Goal: Transaction & Acquisition: Purchase product/service

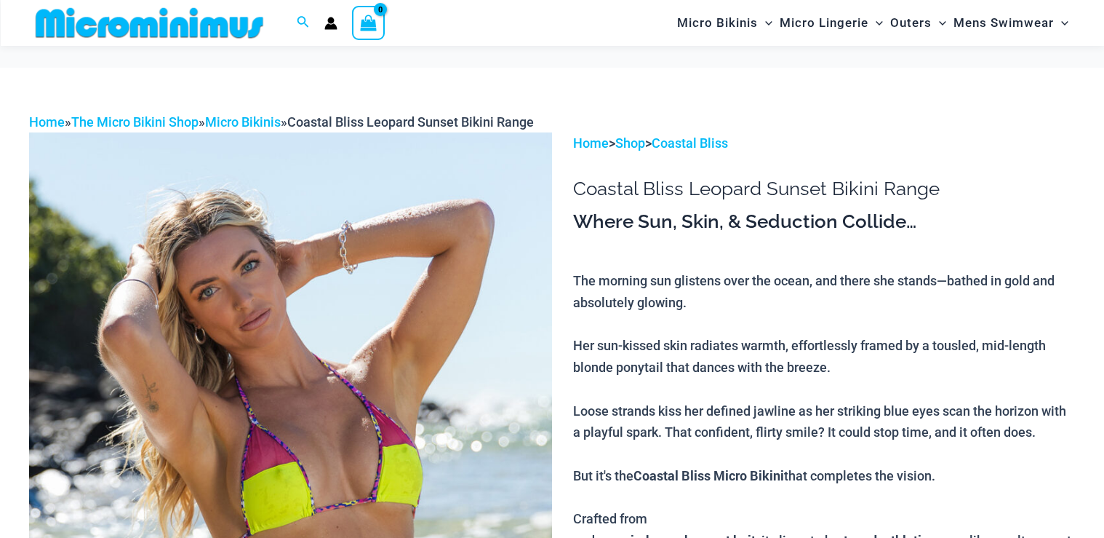
scroll to position [175, 0]
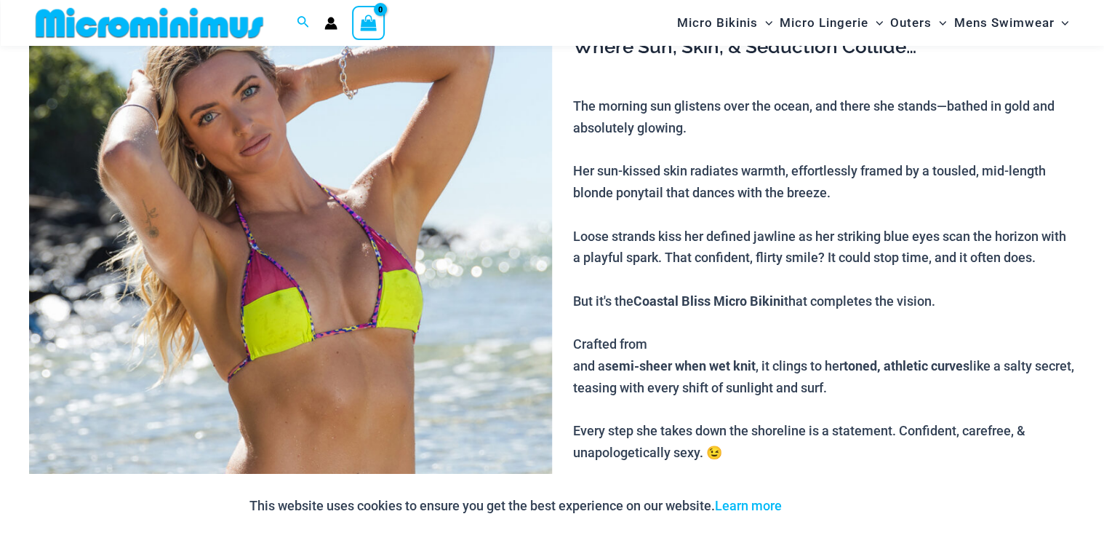
click at [355, 303] on img at bounding box center [290, 353] width 523 height 790
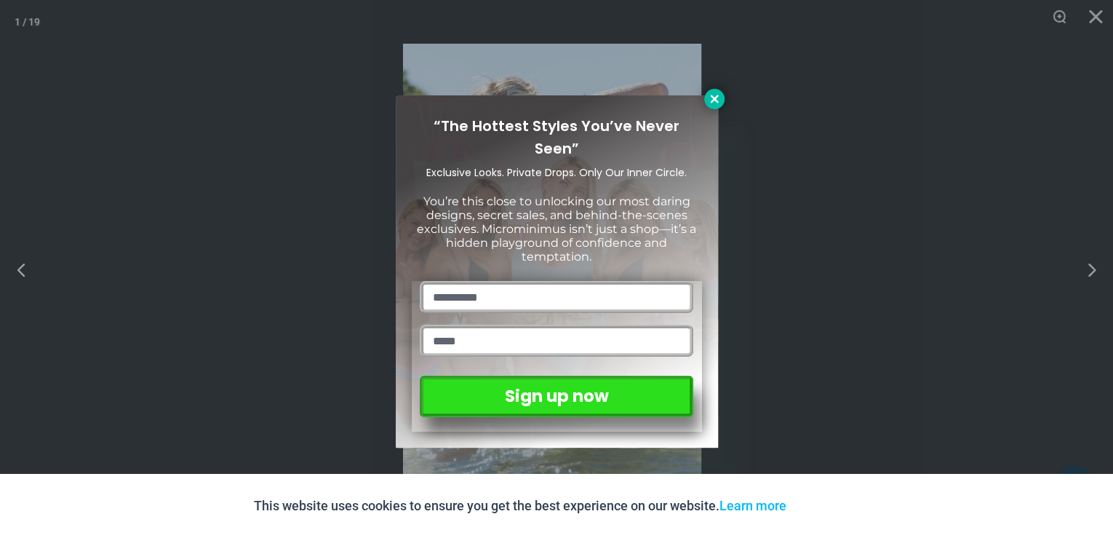
click at [722, 103] on button at bounding box center [714, 99] width 20 height 20
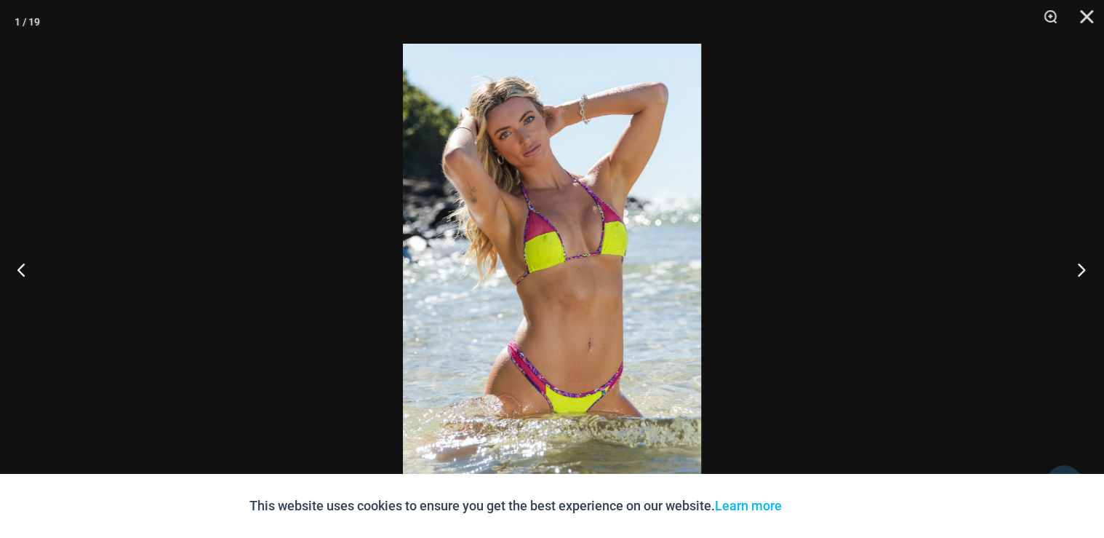
click at [1081, 271] on button "Next" at bounding box center [1077, 269] width 55 height 73
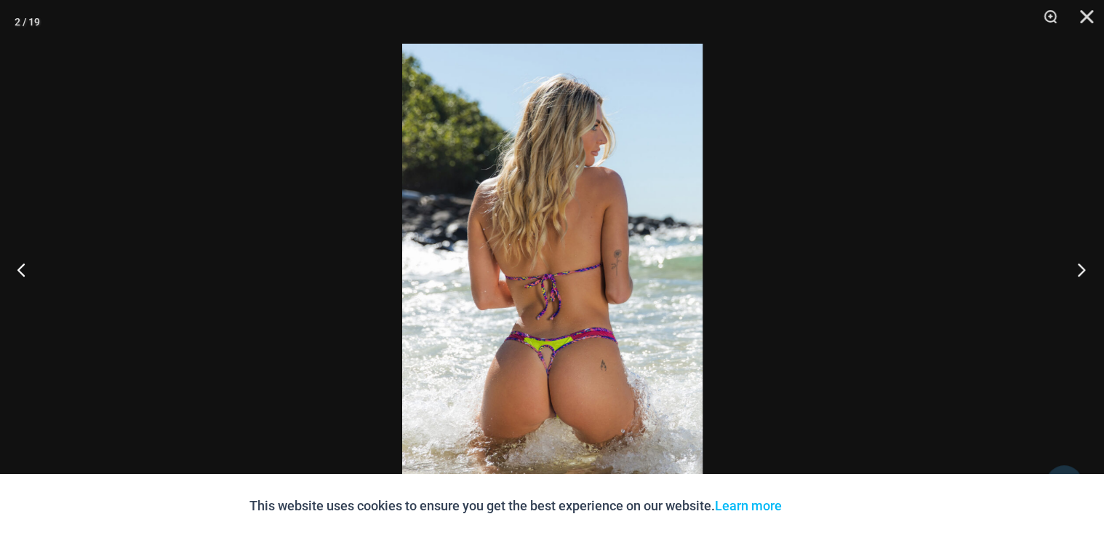
click at [1081, 271] on button "Next" at bounding box center [1077, 269] width 55 height 73
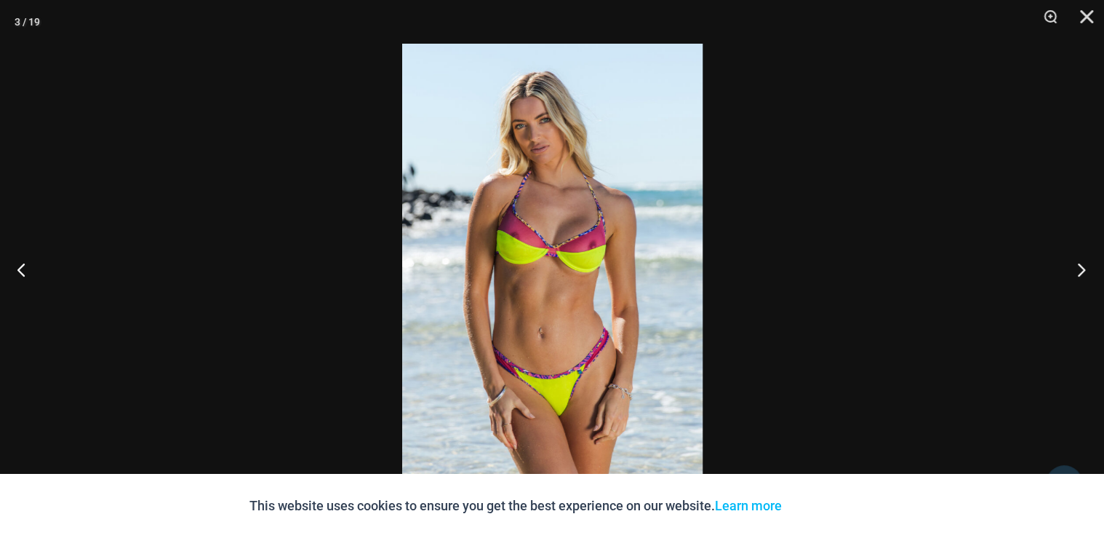
click at [1081, 271] on button "Next" at bounding box center [1077, 269] width 55 height 73
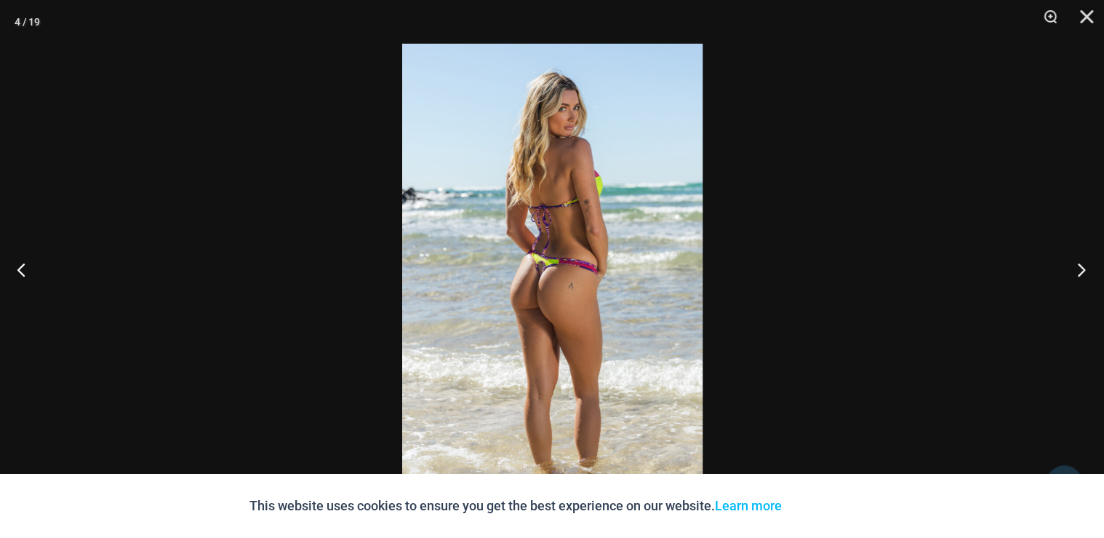
click at [1081, 271] on button "Next" at bounding box center [1077, 269] width 55 height 73
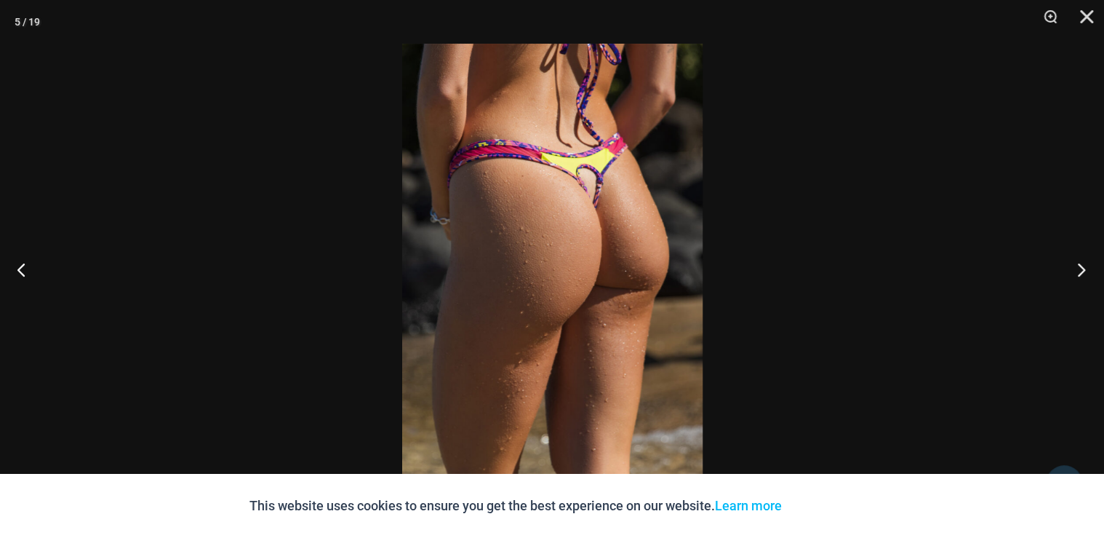
click at [1081, 271] on button "Next" at bounding box center [1077, 269] width 55 height 73
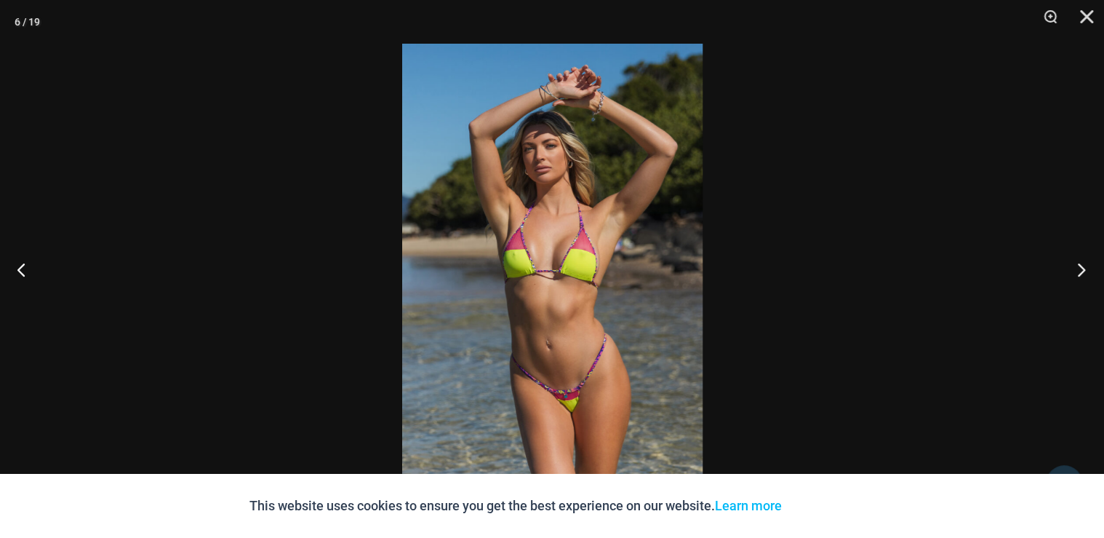
click at [1081, 271] on button "Next" at bounding box center [1077, 269] width 55 height 73
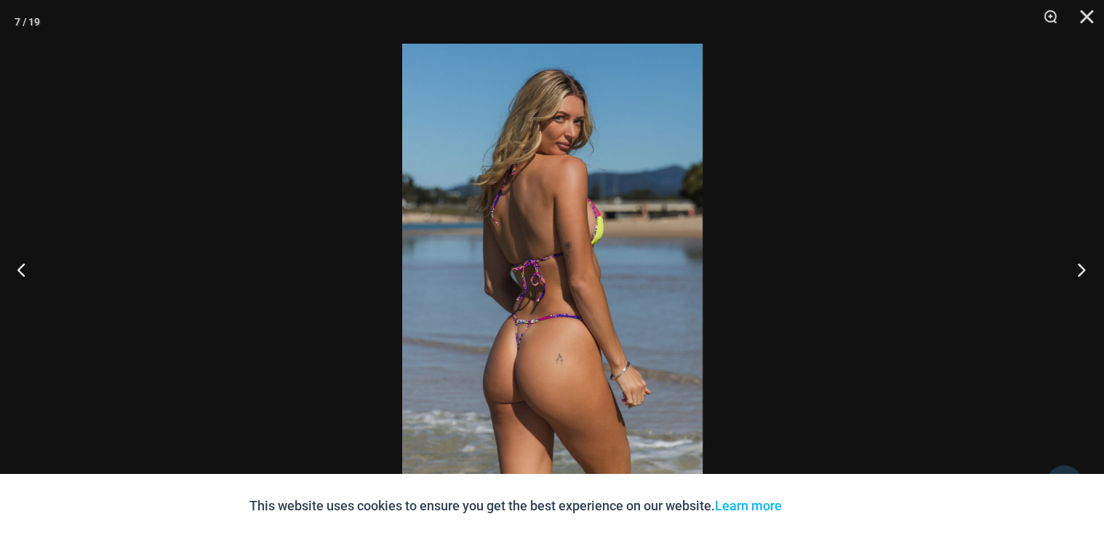
click at [1081, 271] on button "Next" at bounding box center [1077, 269] width 55 height 73
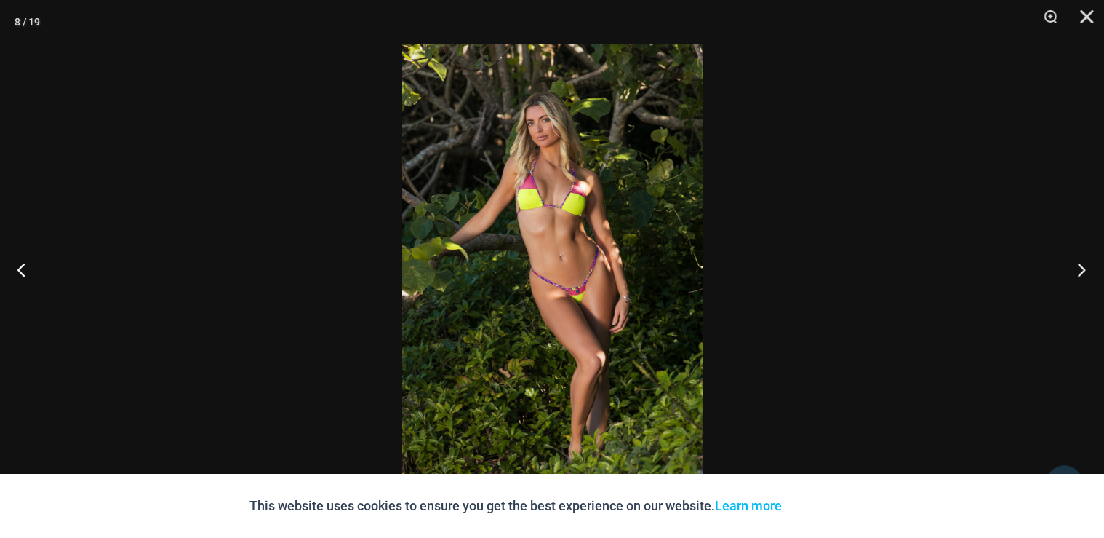
click at [1081, 271] on button "Next" at bounding box center [1077, 269] width 55 height 73
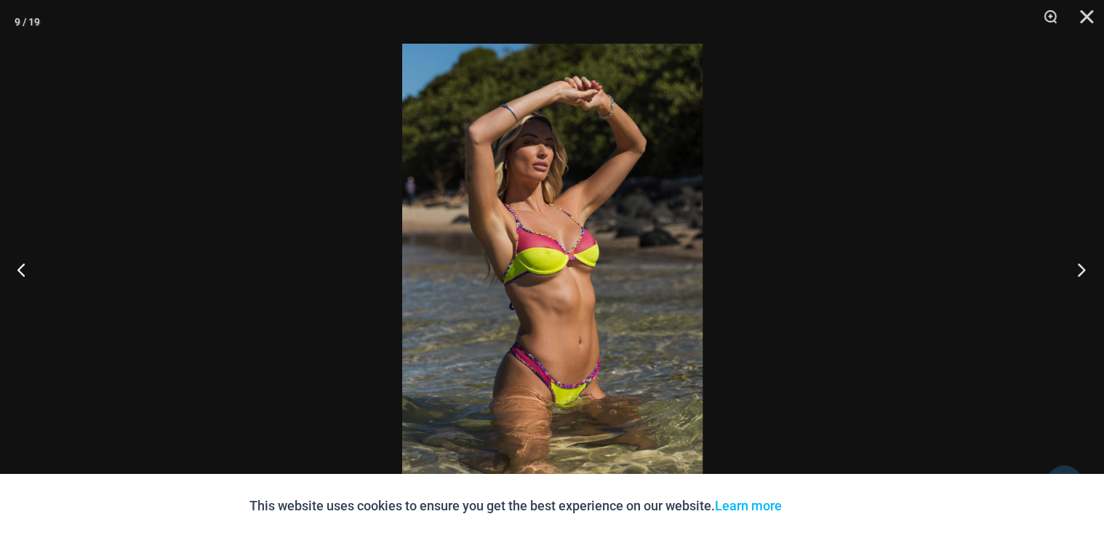
click at [1081, 271] on button "Next" at bounding box center [1077, 269] width 55 height 73
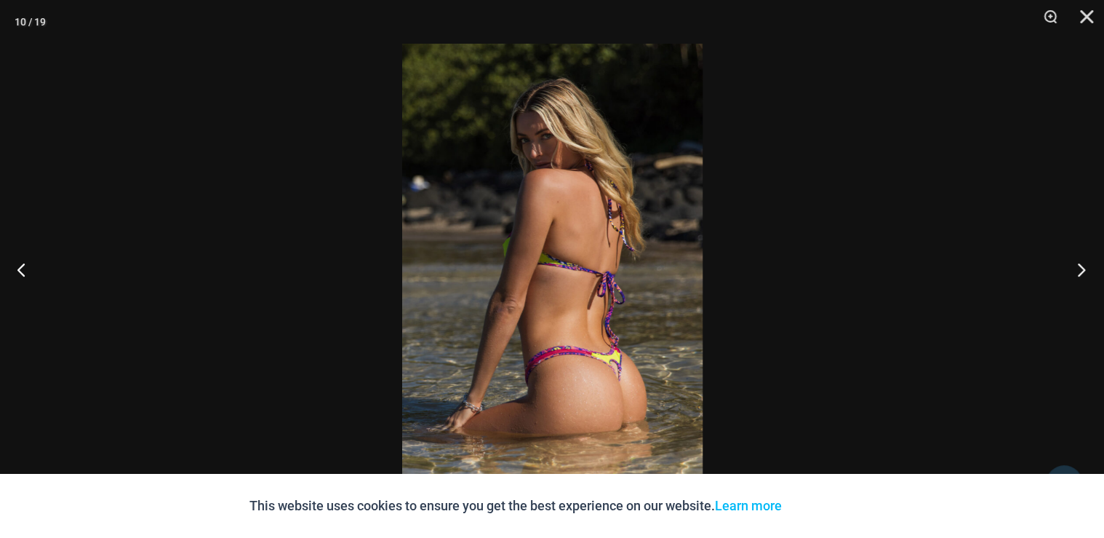
click at [1081, 271] on button "Next" at bounding box center [1077, 269] width 55 height 73
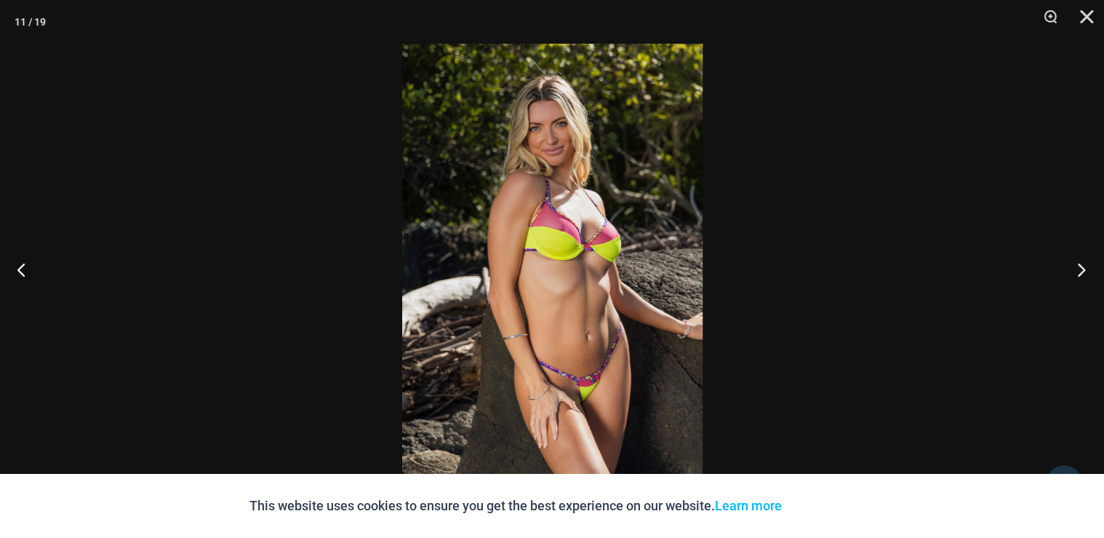
click at [1081, 271] on button "Next" at bounding box center [1077, 269] width 55 height 73
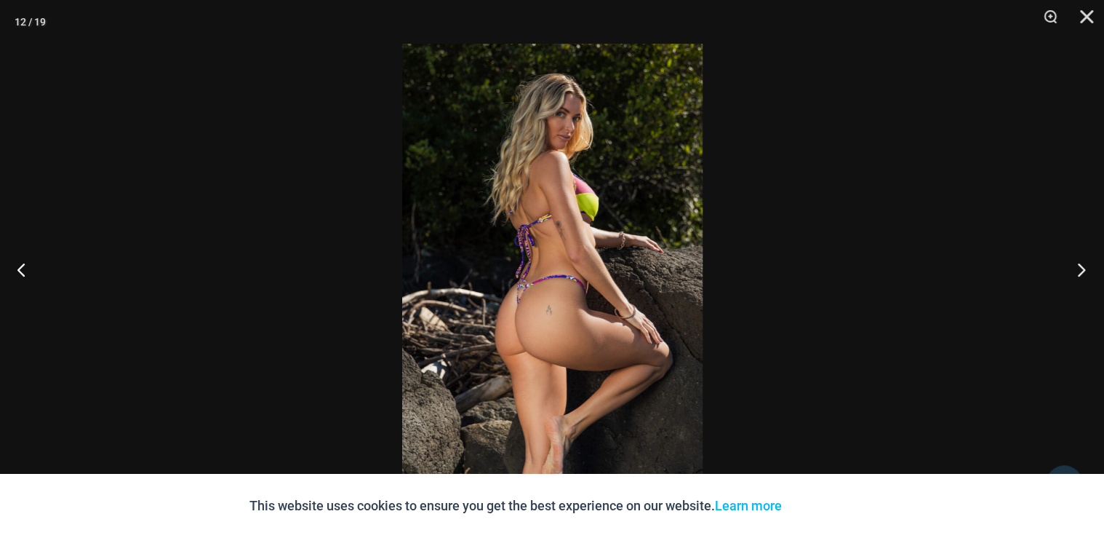
click at [1080, 271] on button "Next" at bounding box center [1077, 269] width 55 height 73
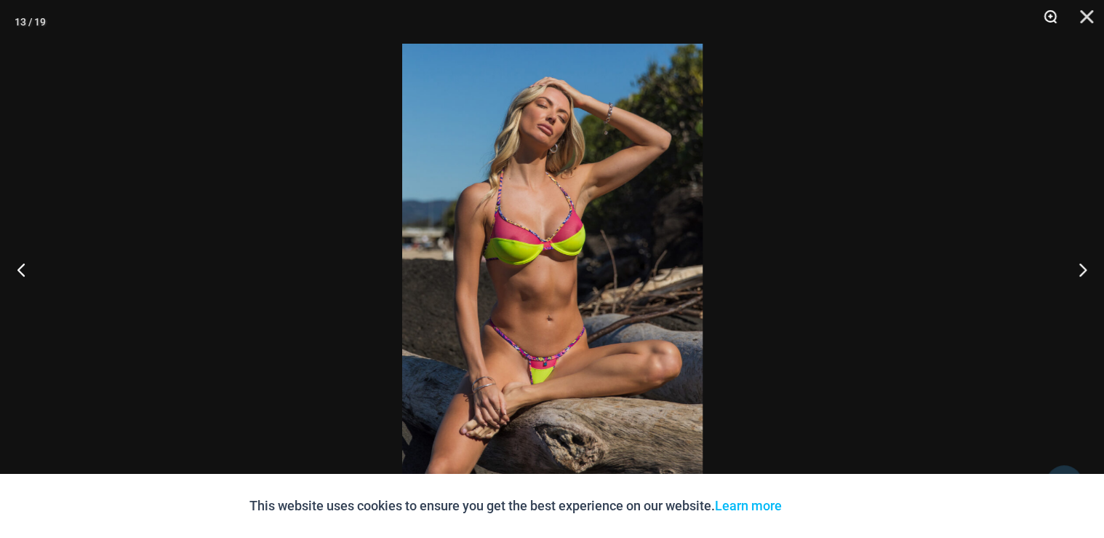
click at [1048, 22] on button "Zoom" at bounding box center [1045, 22] width 36 height 44
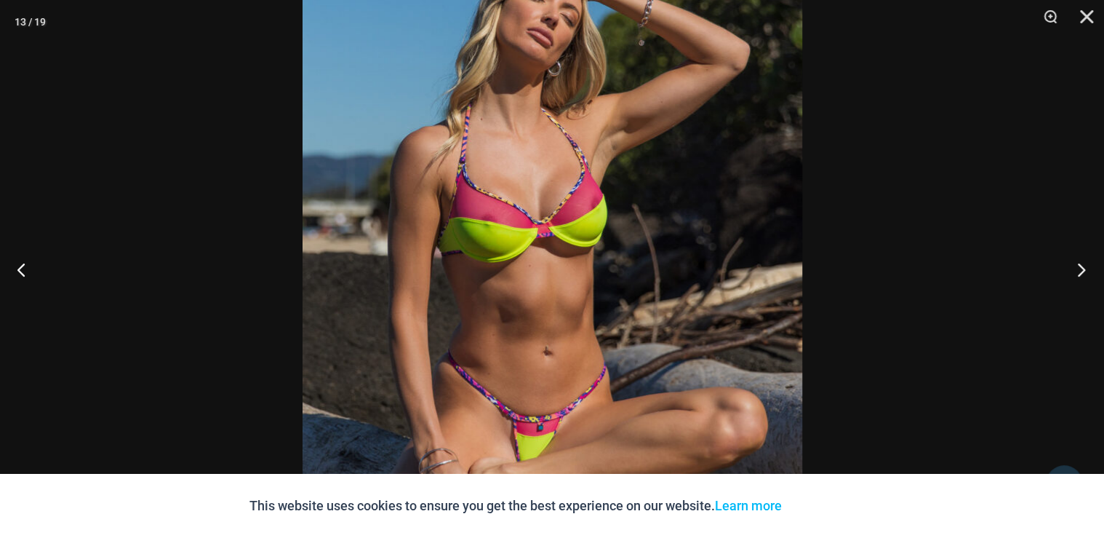
click at [1082, 266] on button "Next" at bounding box center [1077, 269] width 55 height 73
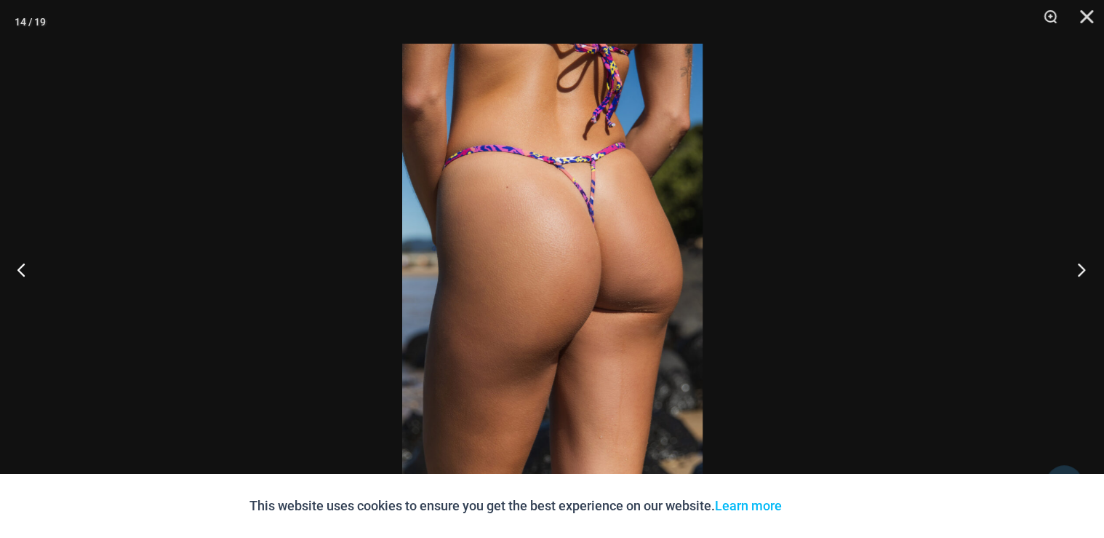
click at [1080, 269] on button "Next" at bounding box center [1077, 269] width 55 height 73
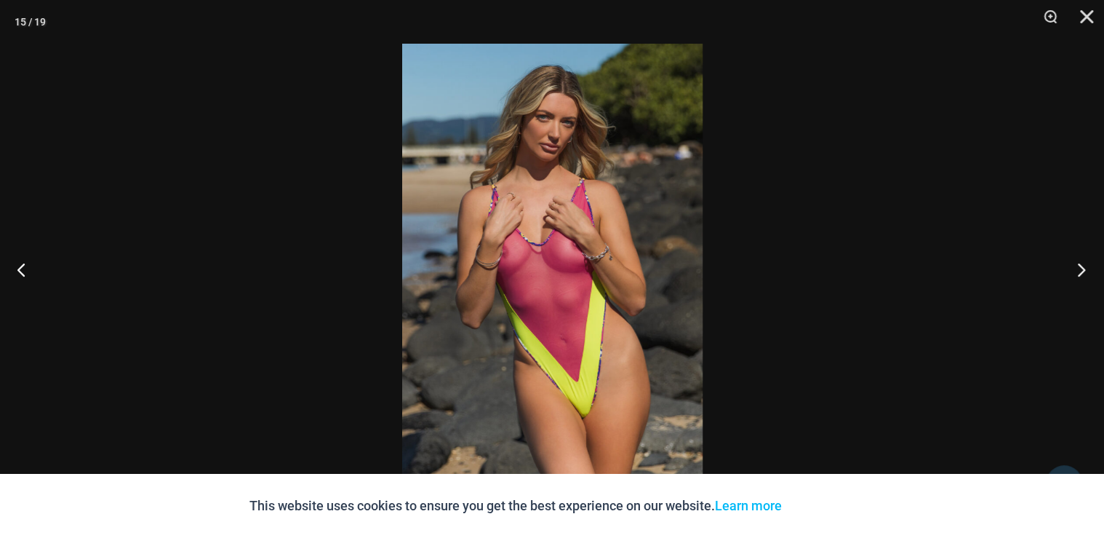
click at [1080, 269] on button "Next" at bounding box center [1077, 269] width 55 height 73
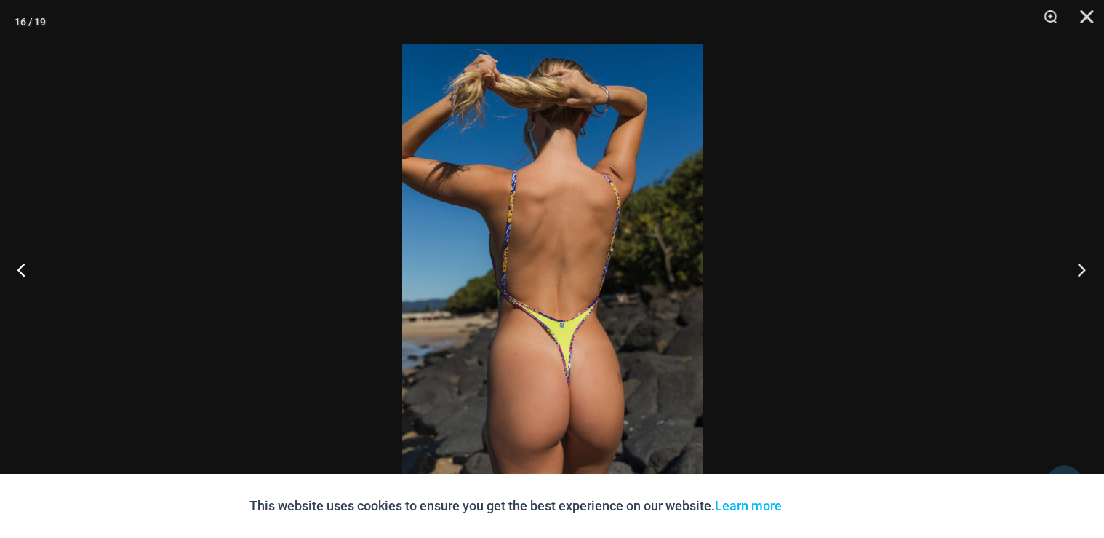
click at [1080, 269] on button "Next" at bounding box center [1077, 269] width 55 height 73
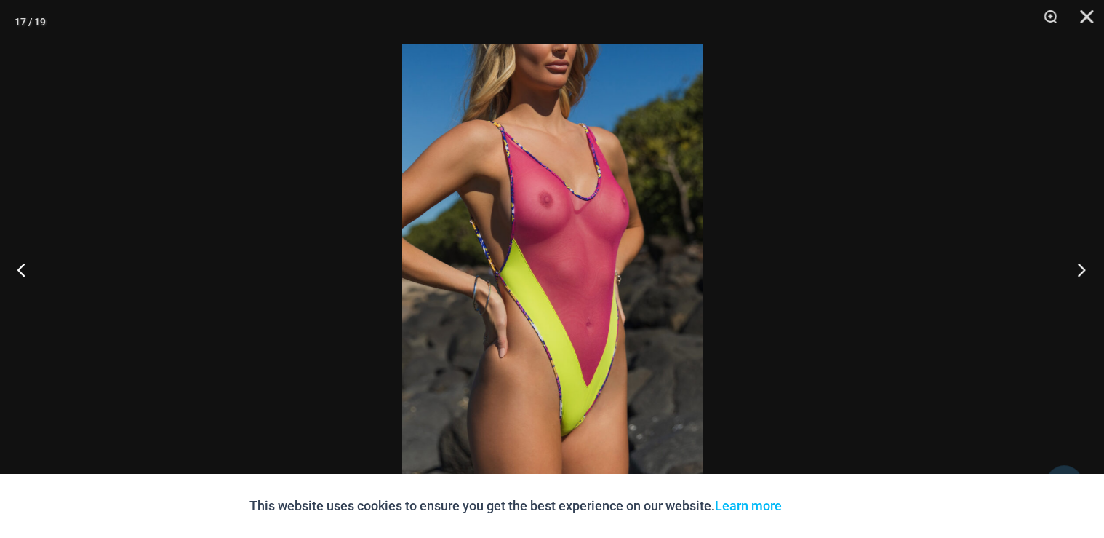
click at [1080, 269] on button "Next" at bounding box center [1077, 269] width 55 height 73
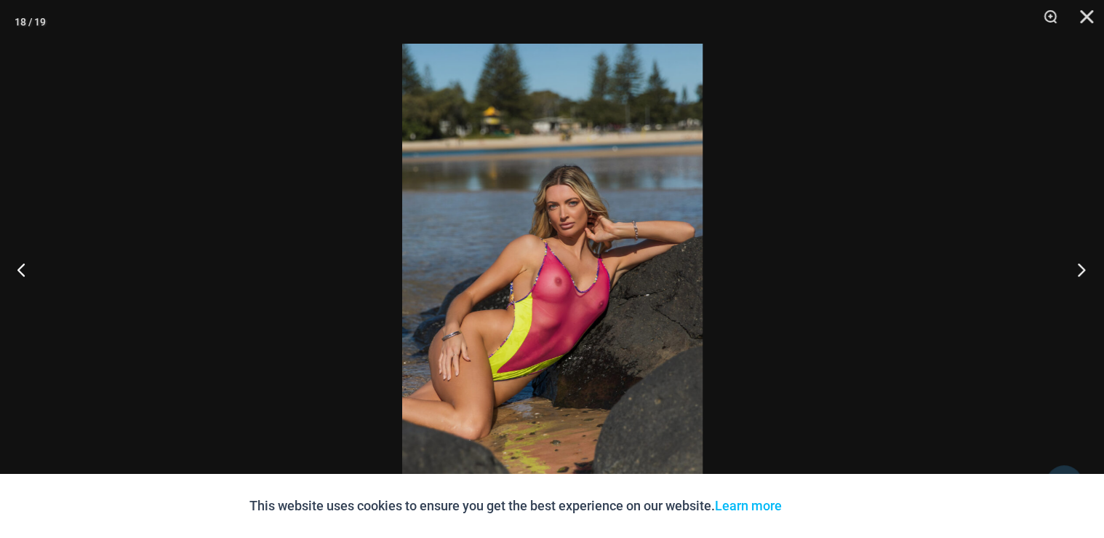
click at [1080, 269] on button "Next" at bounding box center [1077, 269] width 55 height 73
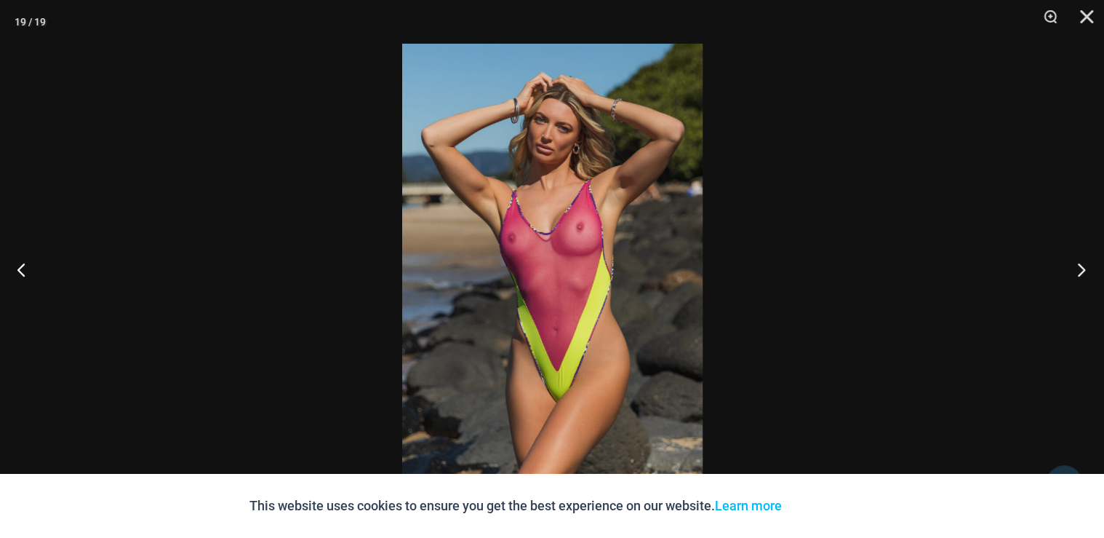
click at [1080, 269] on button "Next" at bounding box center [1077, 269] width 55 height 73
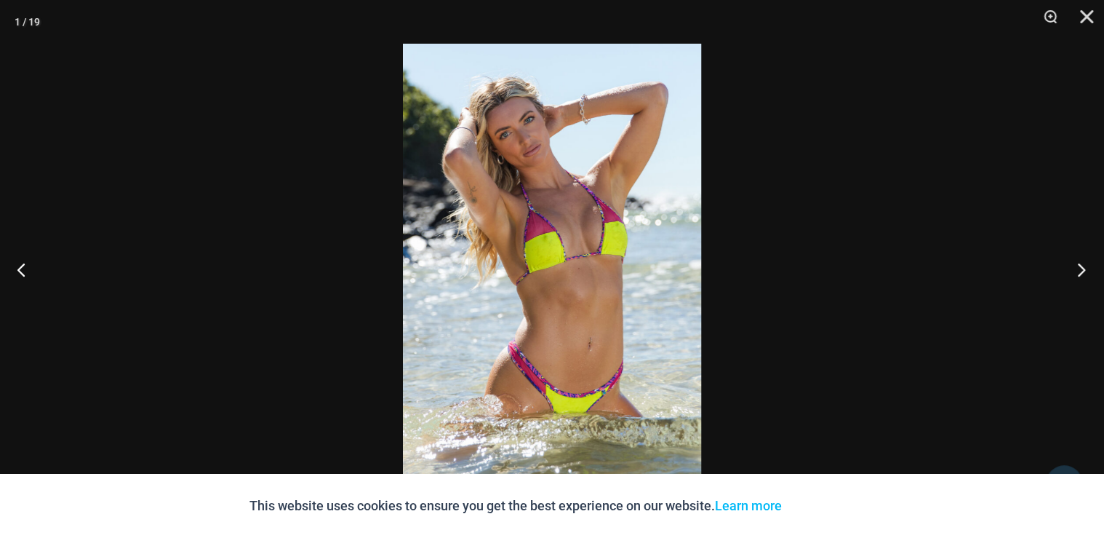
click at [1080, 269] on button "Next" at bounding box center [1077, 269] width 55 height 73
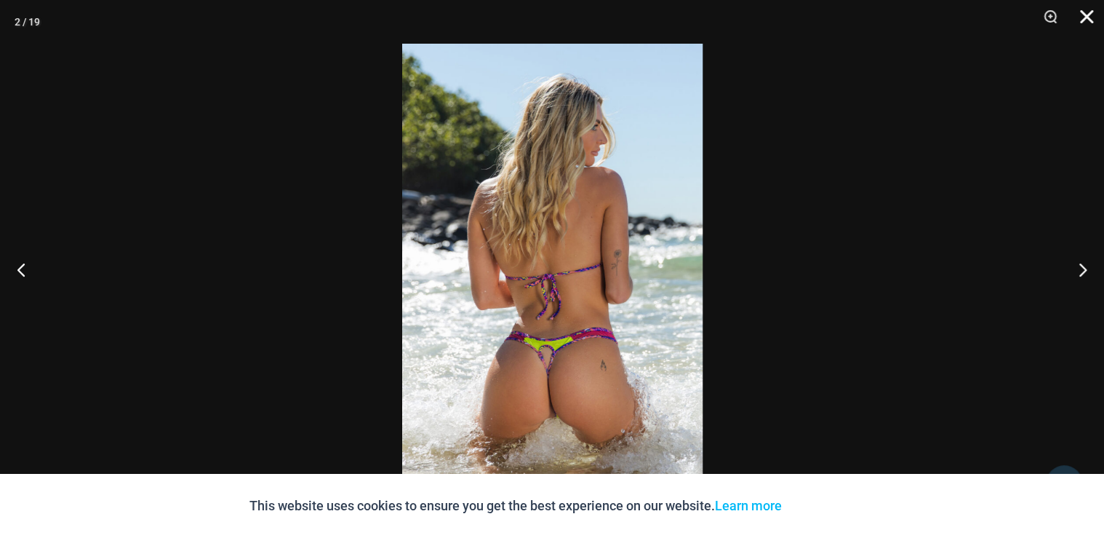
click at [1084, 9] on button "Close" at bounding box center [1081, 22] width 36 height 44
